Goal: Information Seeking & Learning: Learn about a topic

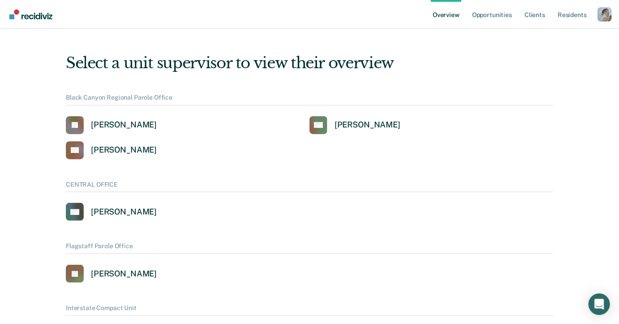
click at [604, 12] on div "Profile dropdown button" at bounding box center [605, 14] width 14 height 14
click at [545, 38] on link "Profile" at bounding box center [569, 41] width 58 height 8
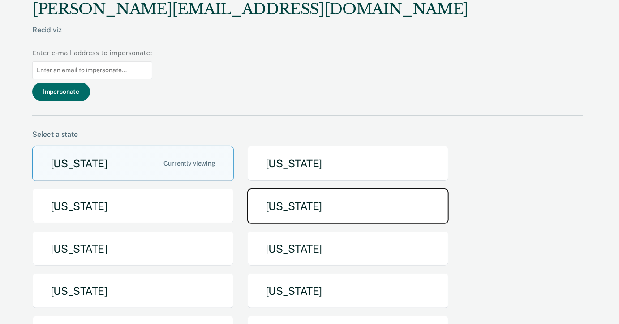
click at [290, 188] on button "[US_STATE]" at bounding box center [348, 205] width 202 height 35
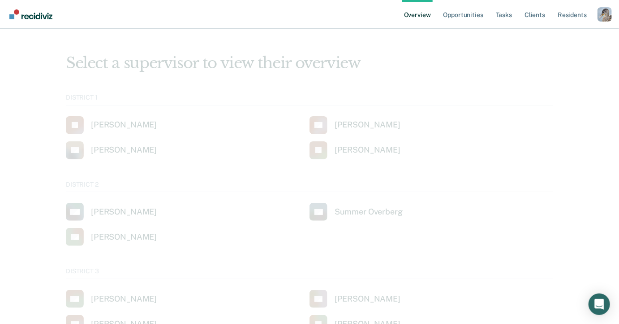
click at [605, 16] on div "Profile dropdown button" at bounding box center [605, 14] width 14 height 14
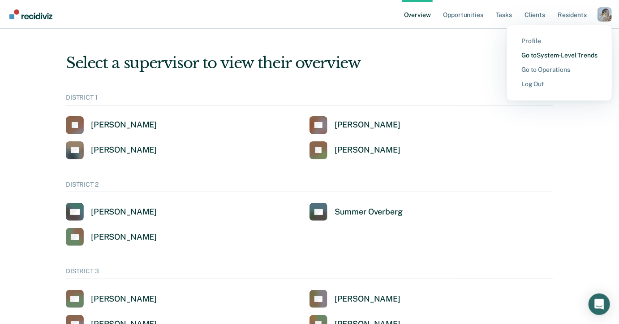
click at [557, 56] on link "Go to System-Level Trends" at bounding box center [560, 56] width 76 height 8
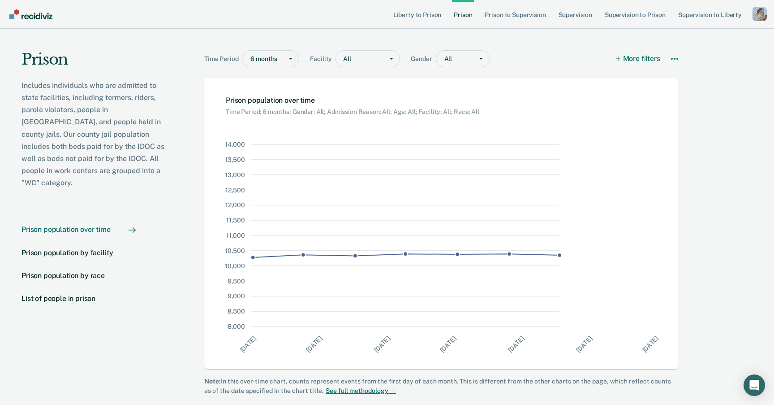
click at [151, 157] on p "Includes individuals who are admitted to state facilities, including termers, r…" at bounding box center [97, 134] width 151 height 110
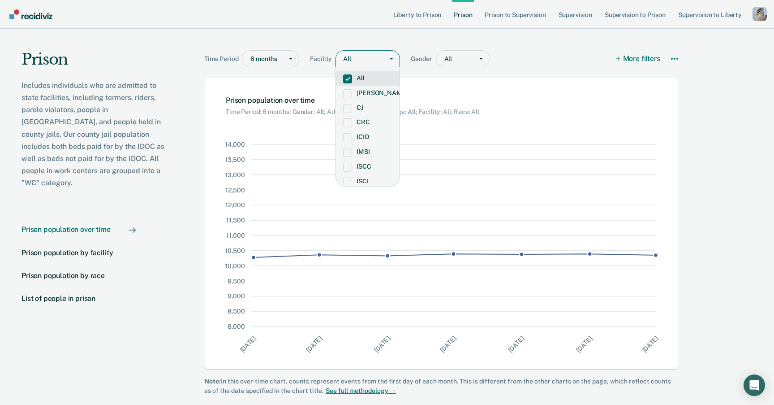
click at [372, 60] on div "Main chart and filter content" at bounding box center [365, 58] width 27 height 9
click at [363, 117] on div "CRC" at bounding box center [368, 122] width 64 height 15
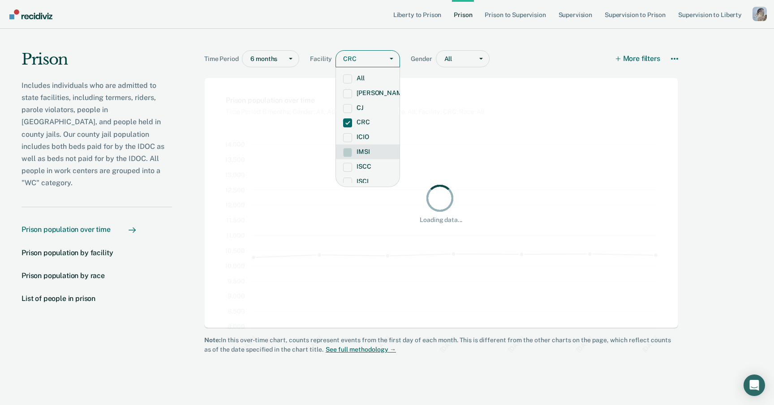
click at [364, 152] on label "IMSI" at bounding box center [367, 152] width 49 height 8
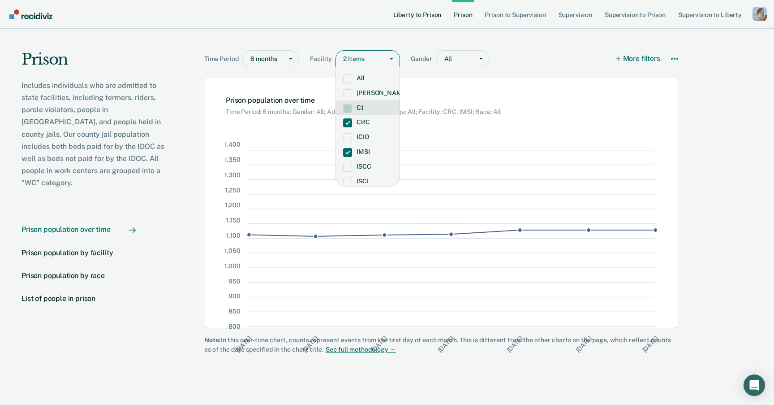
click at [402, 23] on link "Liberty to Prison" at bounding box center [418, 14] width 52 height 29
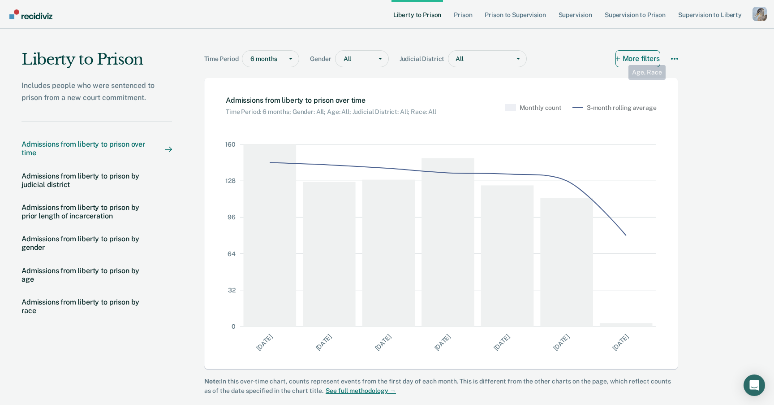
click at [619, 57] on button "More filters" at bounding box center [638, 58] width 45 height 17
click at [619, 61] on main "Time Period 6 months Gender All Judicial District All More filters Download Dat…" at bounding box center [443, 219] width 542 height 380
click at [619, 53] on div "Download Data How it works" at bounding box center [674, 58] width 7 height 17
click at [619, 57] on icon "More options" at bounding box center [674, 58] width 7 height 7
